Goal: Transaction & Acquisition: Subscribe to service/newsletter

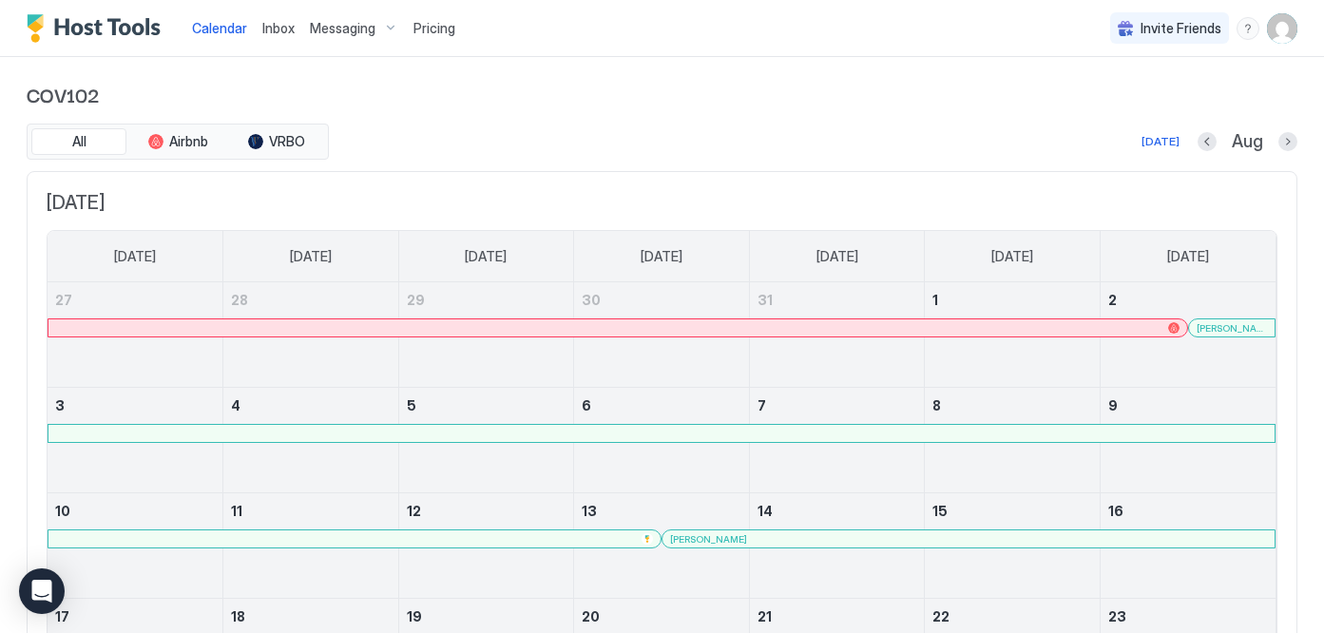
click at [425, 29] on span "Pricing" at bounding box center [435, 28] width 42 height 17
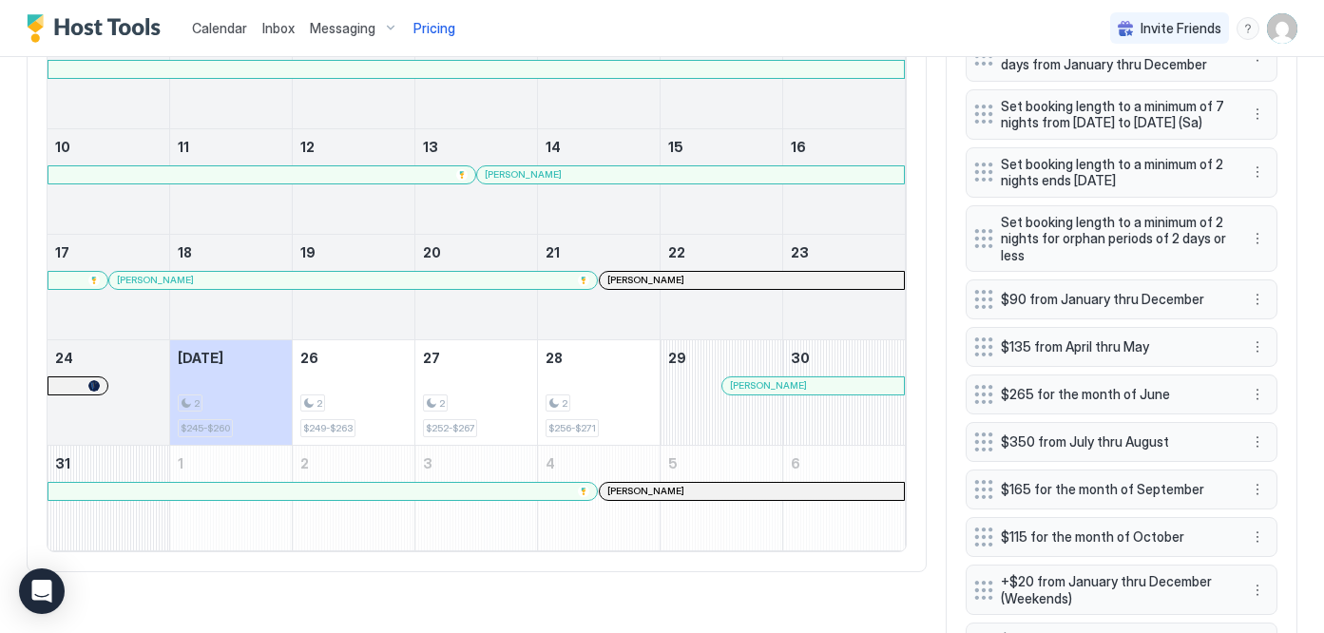
scroll to position [850, 0]
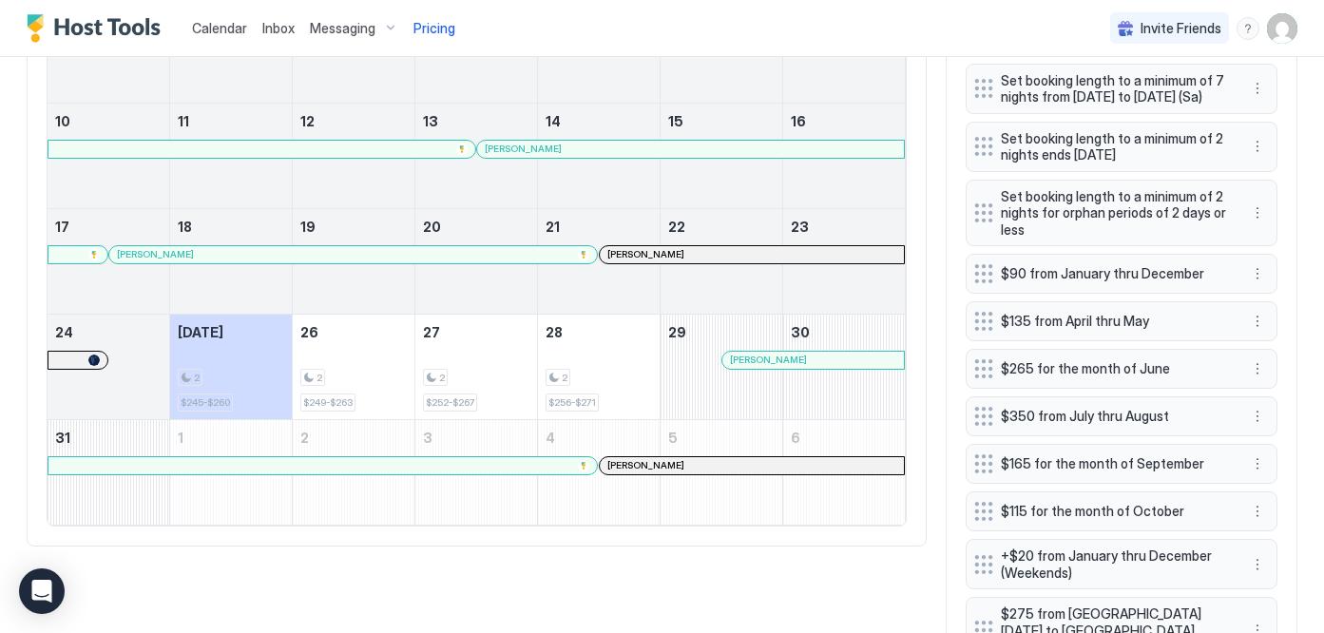
click at [124, 369] on div at bounding box center [109, 378] width 122 height 55
click at [126, 363] on div at bounding box center [109, 378] width 122 height 55
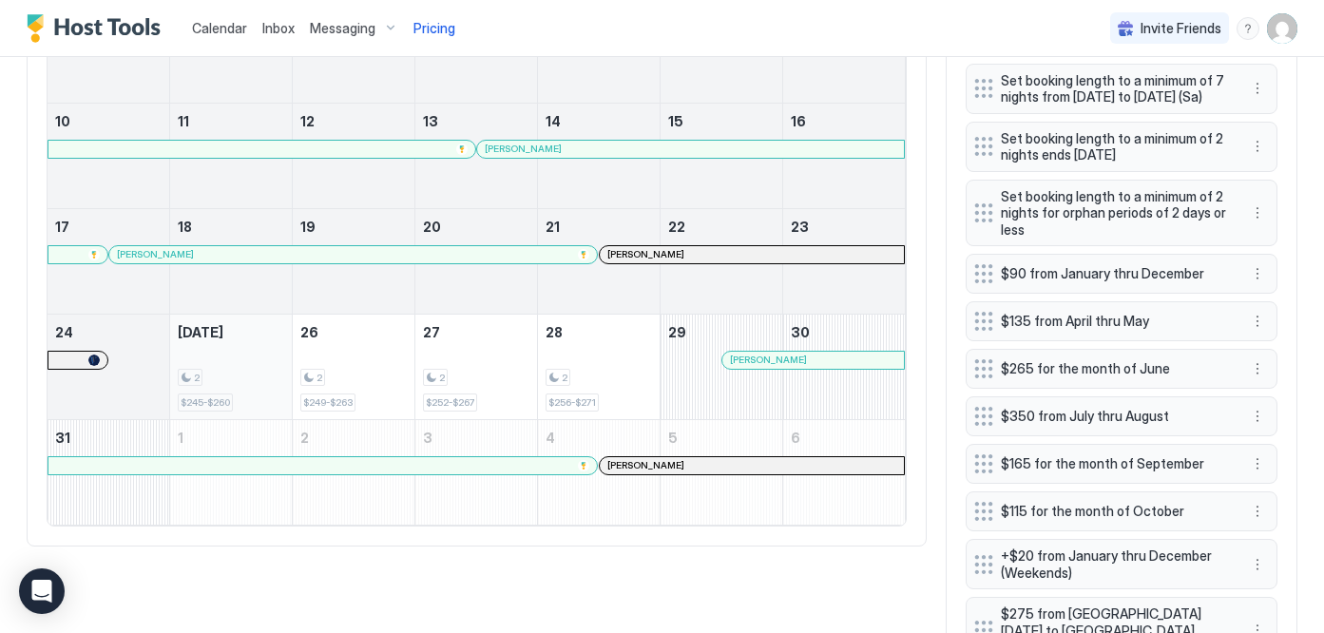
click at [188, 381] on div "2" at bounding box center [190, 378] width 25 height 18
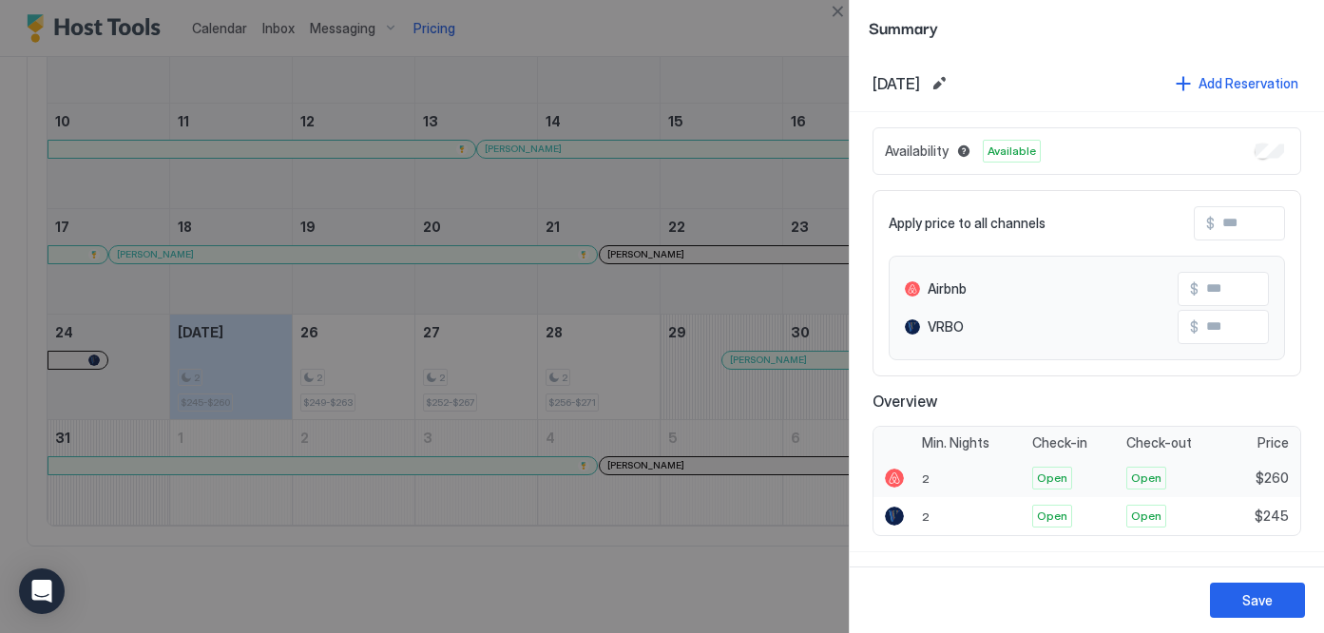
click at [1275, 478] on span "$260" at bounding box center [1272, 478] width 33 height 17
click at [1278, 487] on div "$260" at bounding box center [1264, 478] width 72 height 38
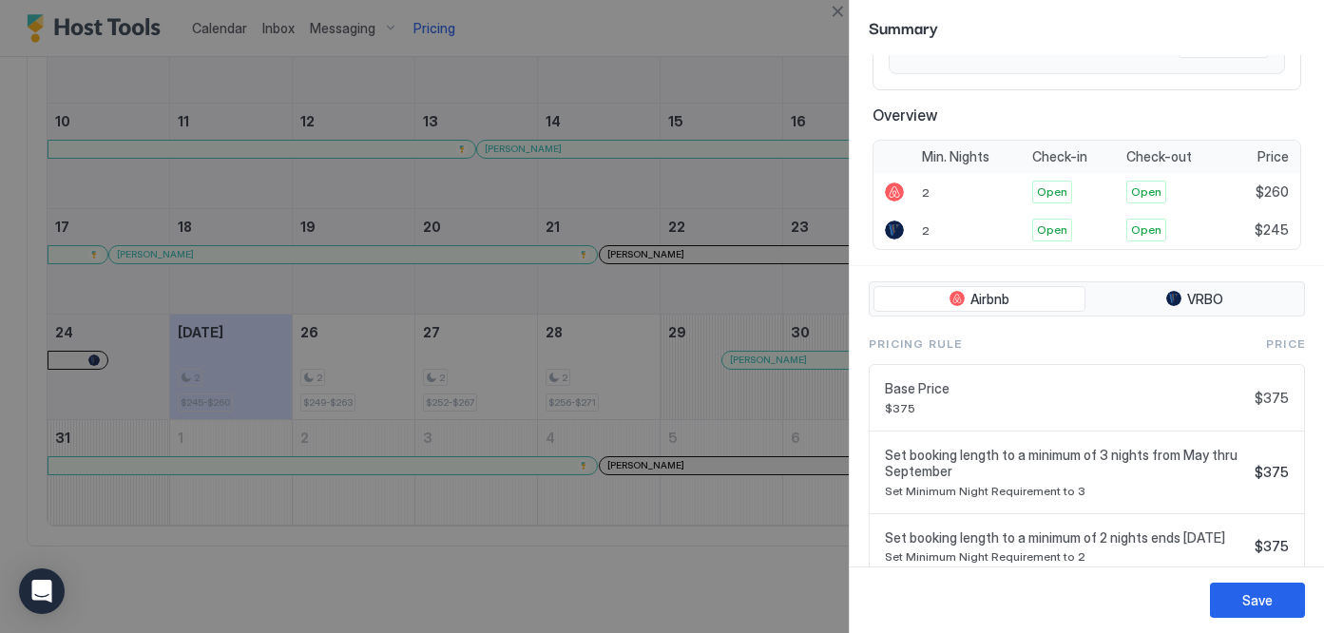
scroll to position [288, 0]
click at [1188, 300] on span "VRBO" at bounding box center [1205, 297] width 36 height 17
click at [997, 306] on button "Airbnb" at bounding box center [980, 297] width 212 height 27
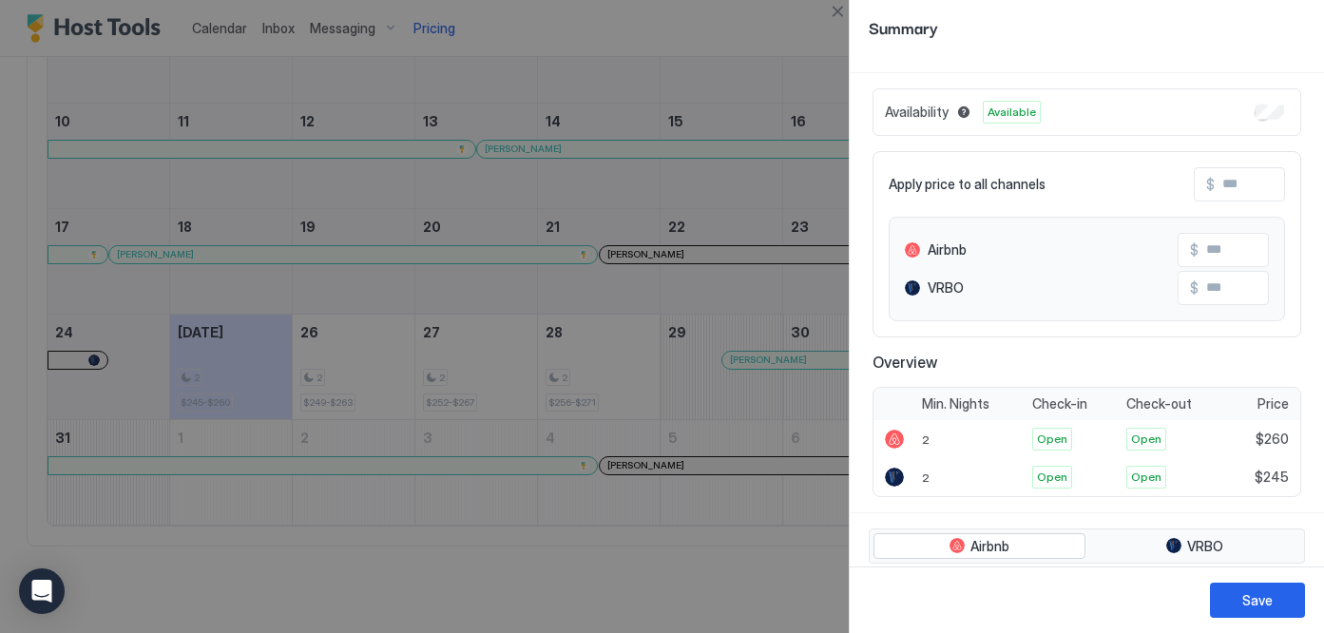
scroll to position [13, 0]
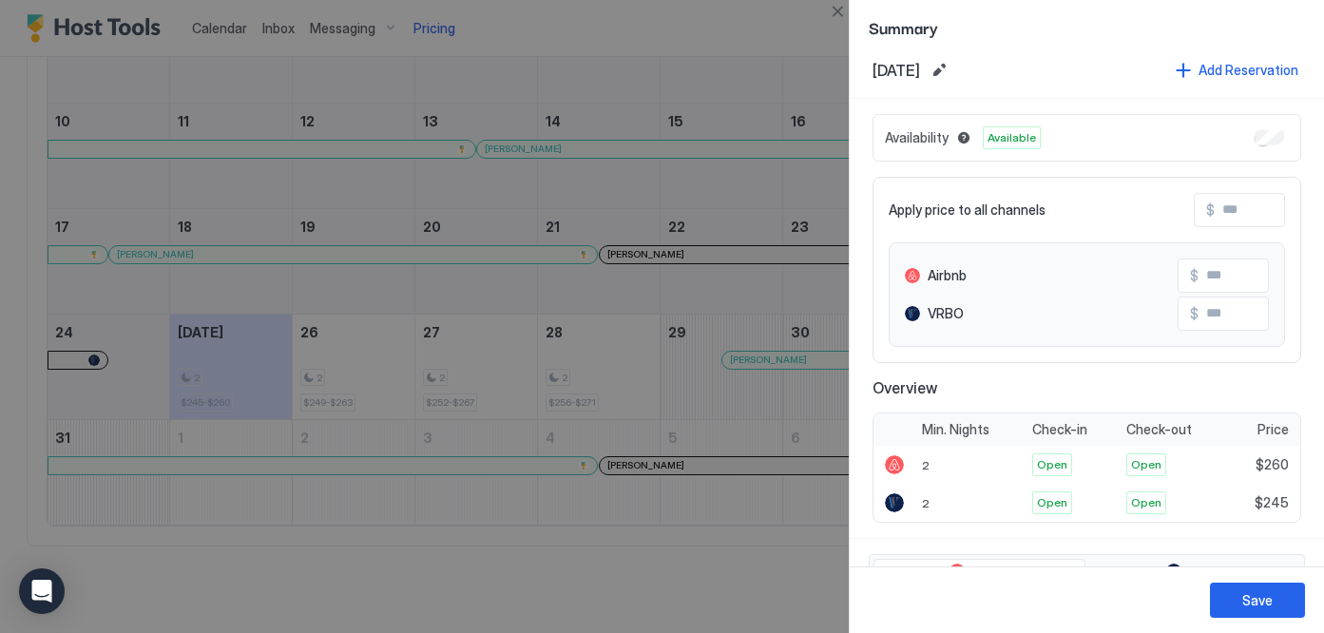
click at [812, 43] on div at bounding box center [662, 316] width 1324 height 633
click at [1240, 598] on button "Save" at bounding box center [1257, 600] width 95 height 35
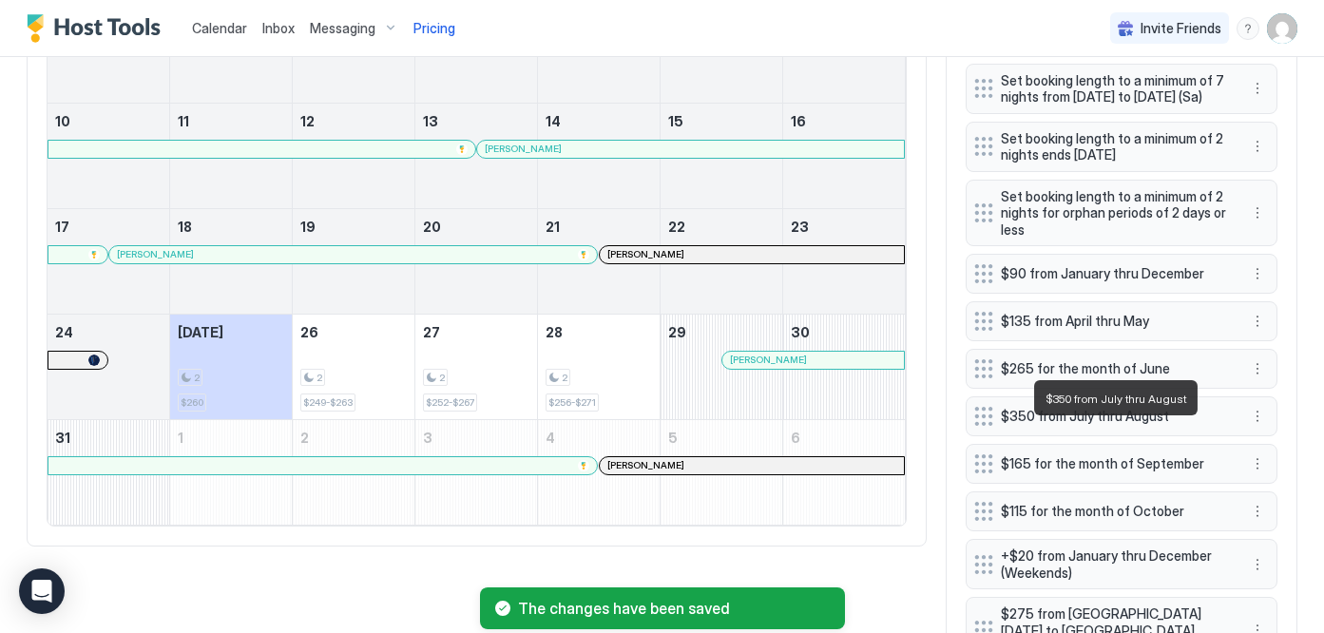
click at [1129, 425] on span "$350 from July thru August" at bounding box center [1114, 416] width 226 height 17
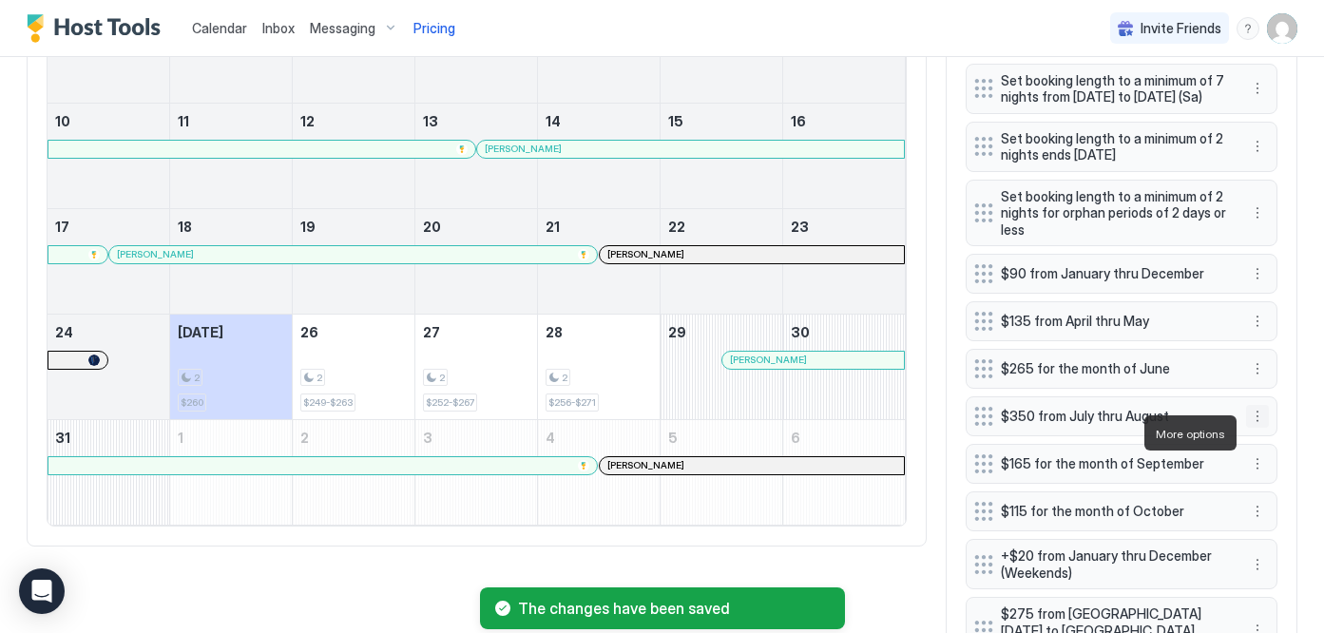
click at [1253, 428] on button "More options" at bounding box center [1257, 416] width 23 height 23
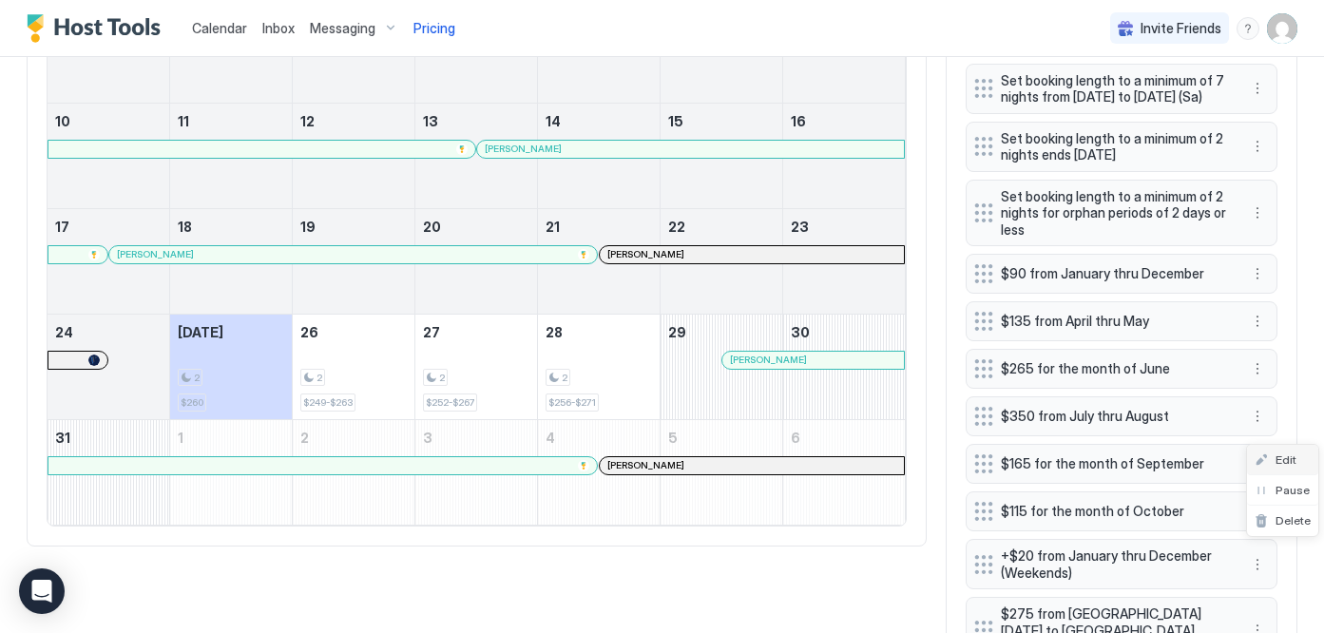
click at [1267, 466] on div "Edit" at bounding box center [1276, 460] width 42 height 14
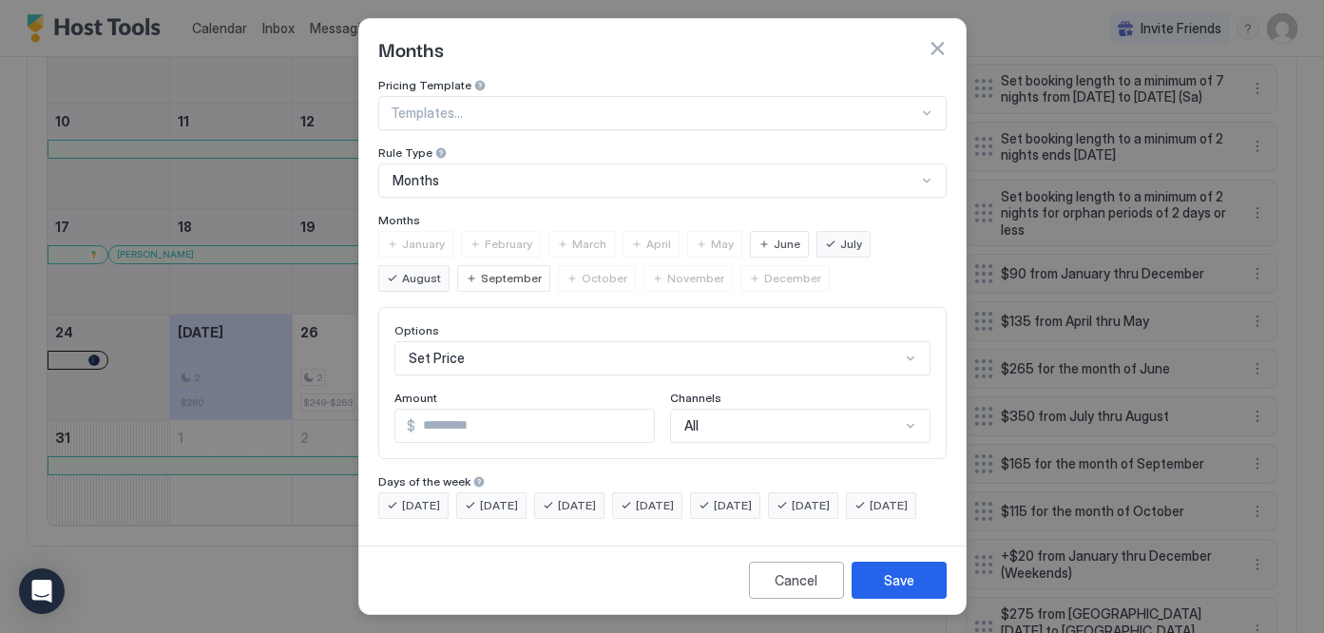
click at [448, 425] on input "***" at bounding box center [534, 426] width 239 height 32
type input "***"
click at [912, 580] on div "Save" at bounding box center [899, 580] width 30 height 20
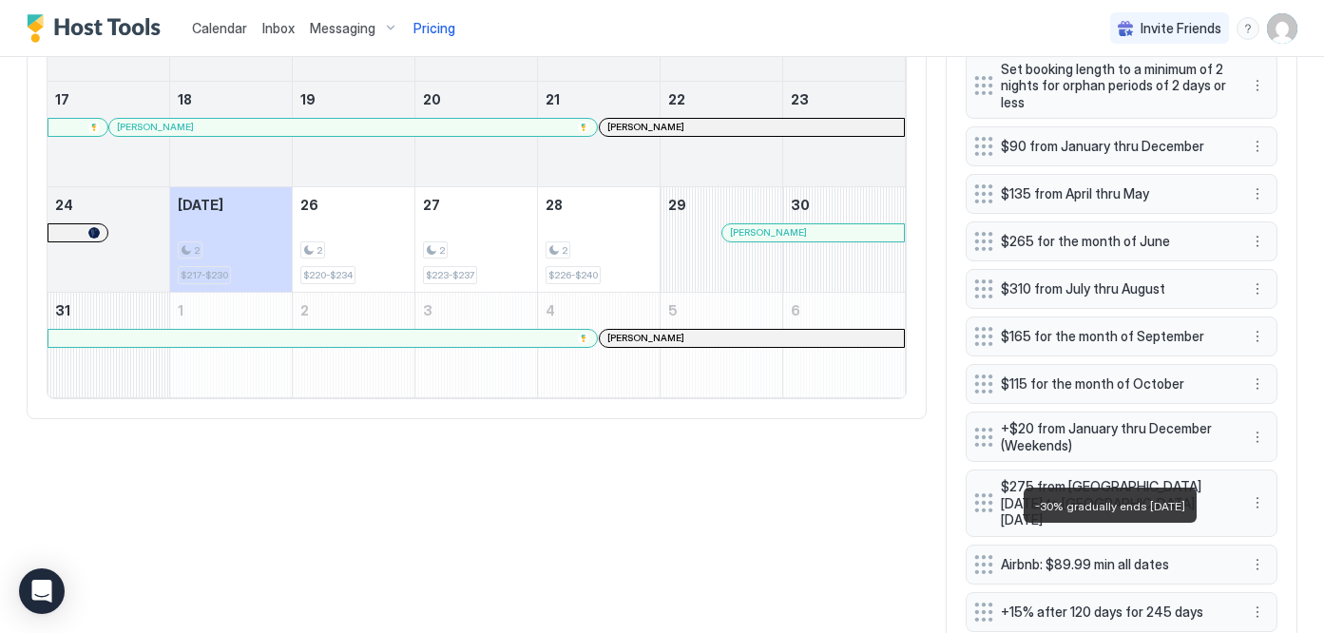
scroll to position [965, 0]
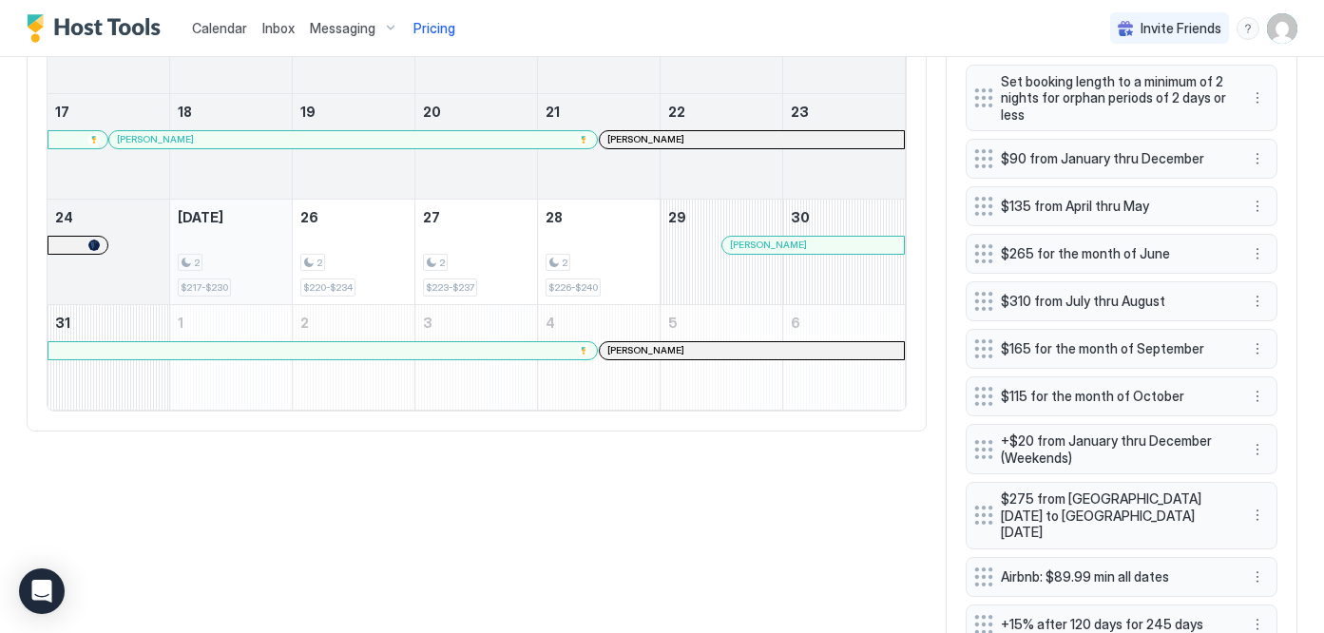
click at [229, 259] on div "2" at bounding box center [231, 263] width 106 height 18
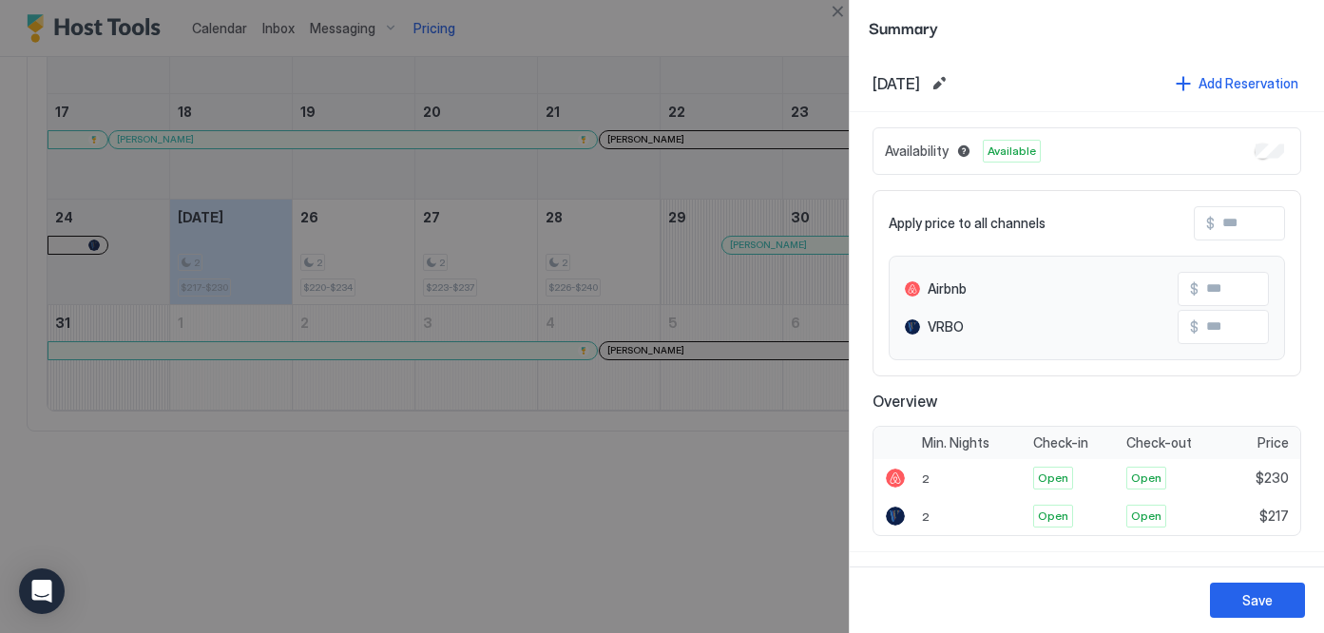
click at [634, 267] on div at bounding box center [662, 316] width 1324 height 633
click at [722, 24] on div at bounding box center [662, 316] width 1324 height 633
click at [830, 10] on button "Close" at bounding box center [837, 11] width 23 height 23
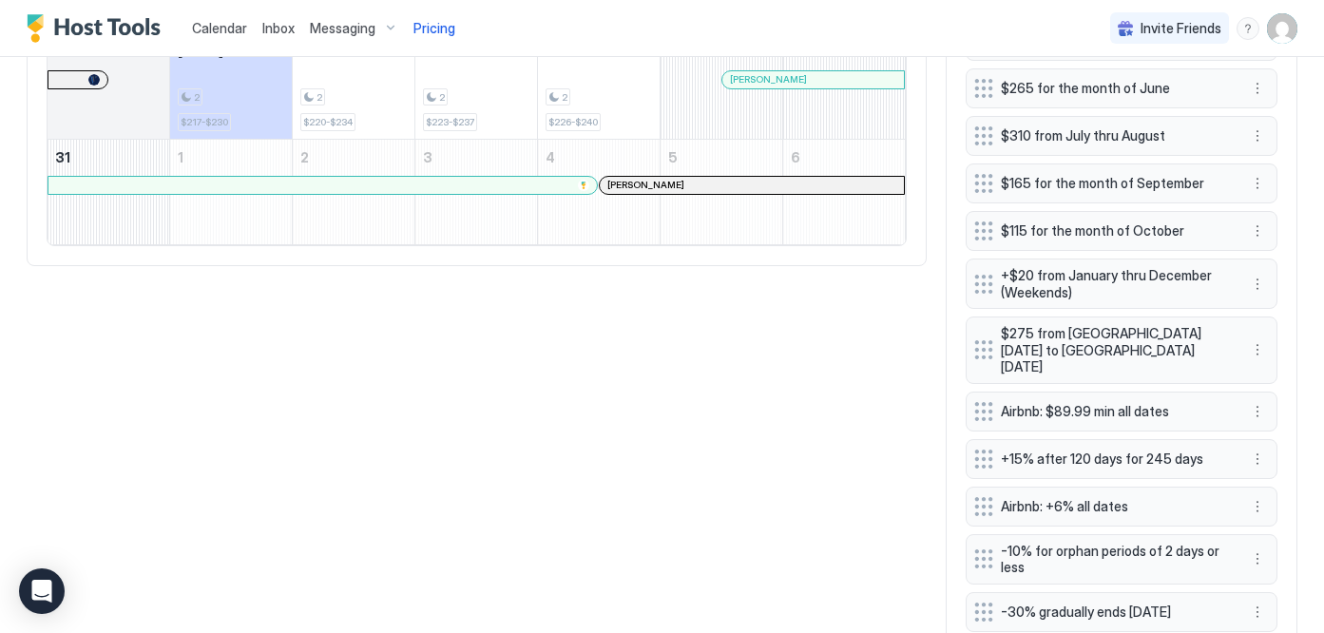
scroll to position [1127, 0]
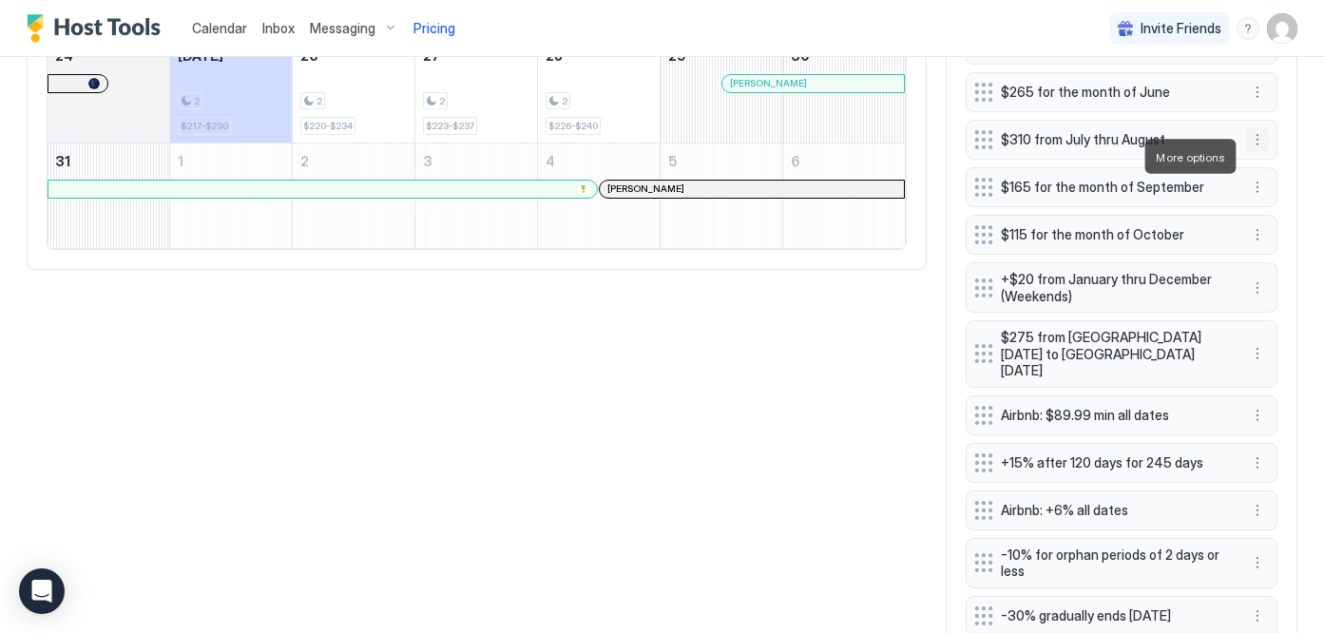
click at [1261, 151] on button "More options" at bounding box center [1257, 139] width 23 height 23
click at [1264, 190] on div "Edit" at bounding box center [1282, 183] width 71 height 30
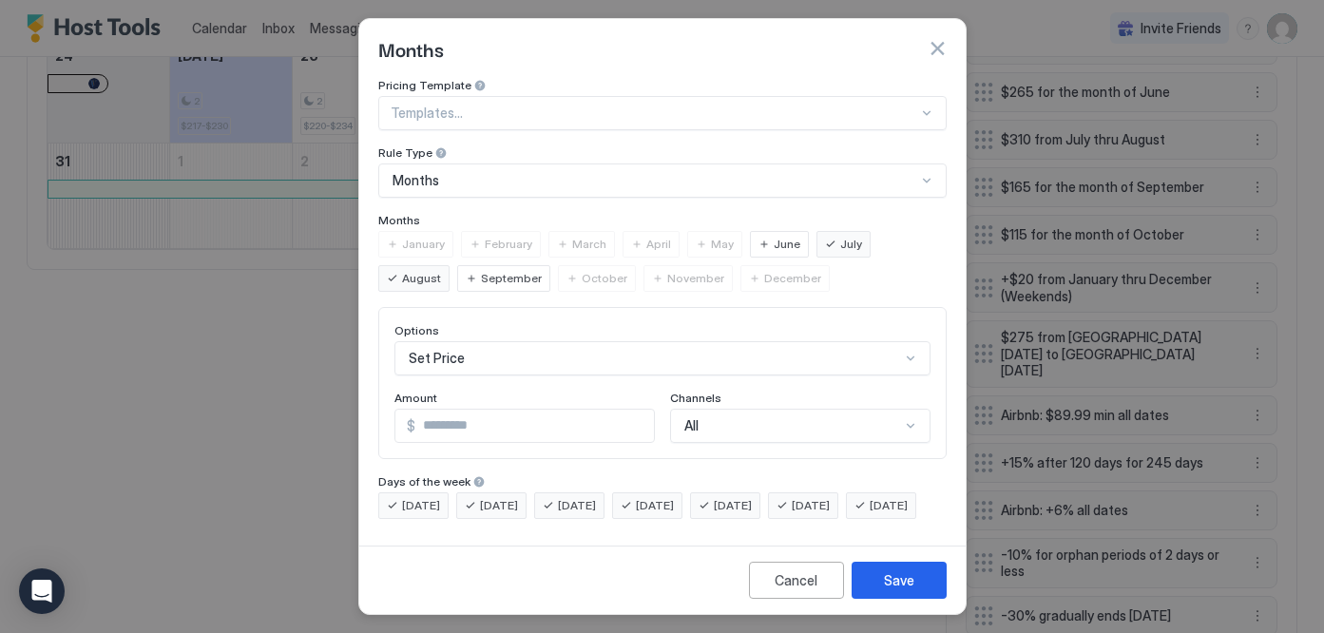
click at [444, 426] on input "***" at bounding box center [534, 426] width 239 height 32
type input "***"
click at [895, 583] on div "Save" at bounding box center [899, 580] width 30 height 20
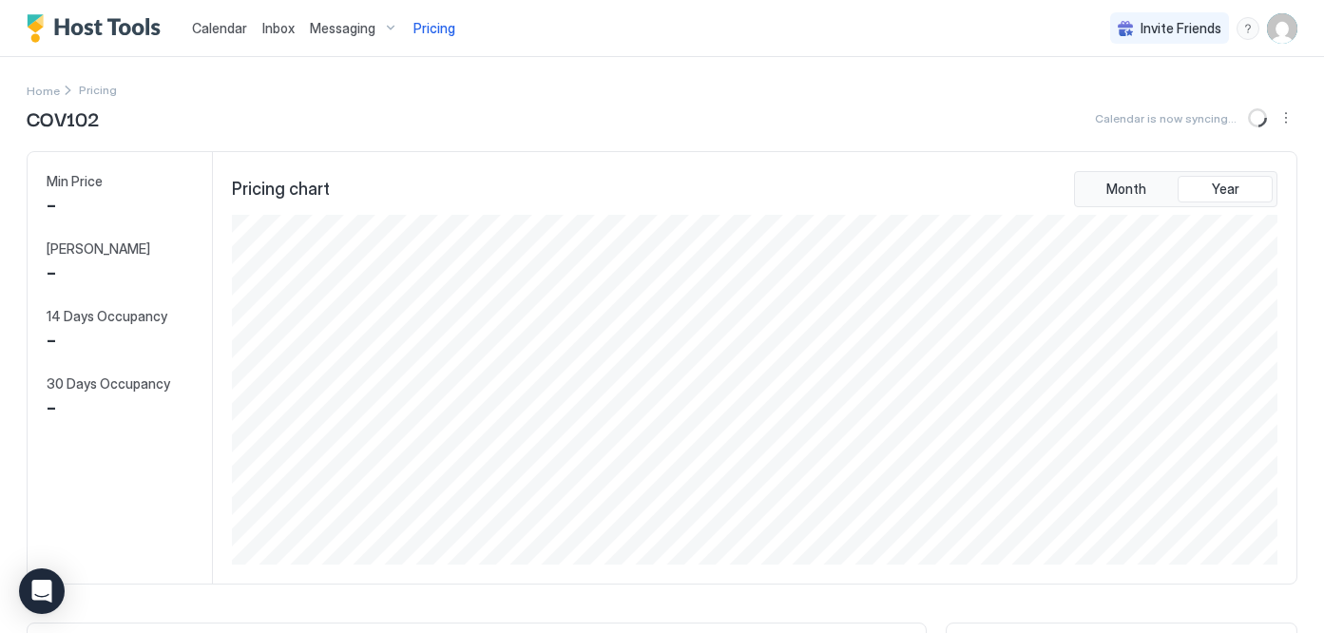
scroll to position [350, 1050]
